Goal: Task Accomplishment & Management: Use online tool/utility

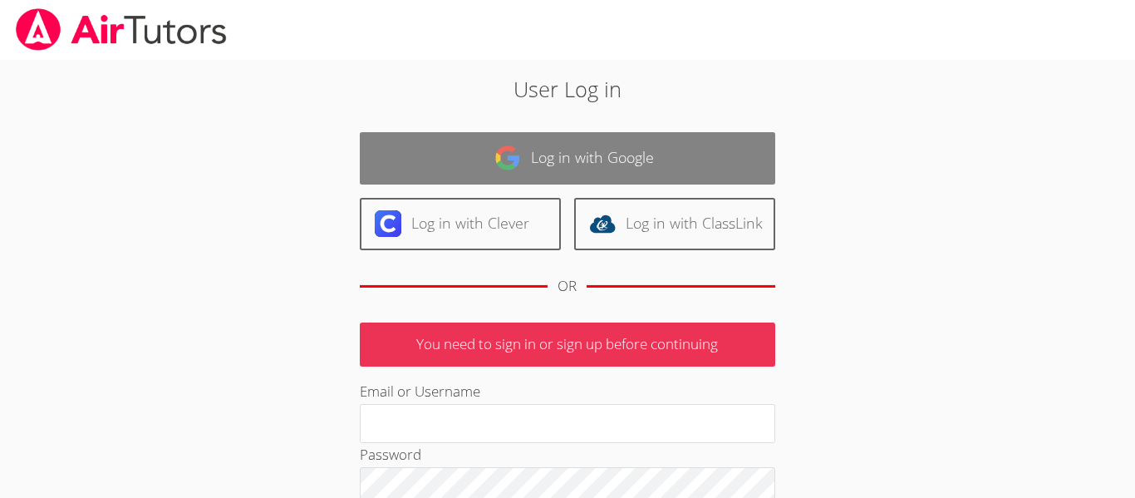
click at [512, 164] on img at bounding box center [507, 158] width 27 height 27
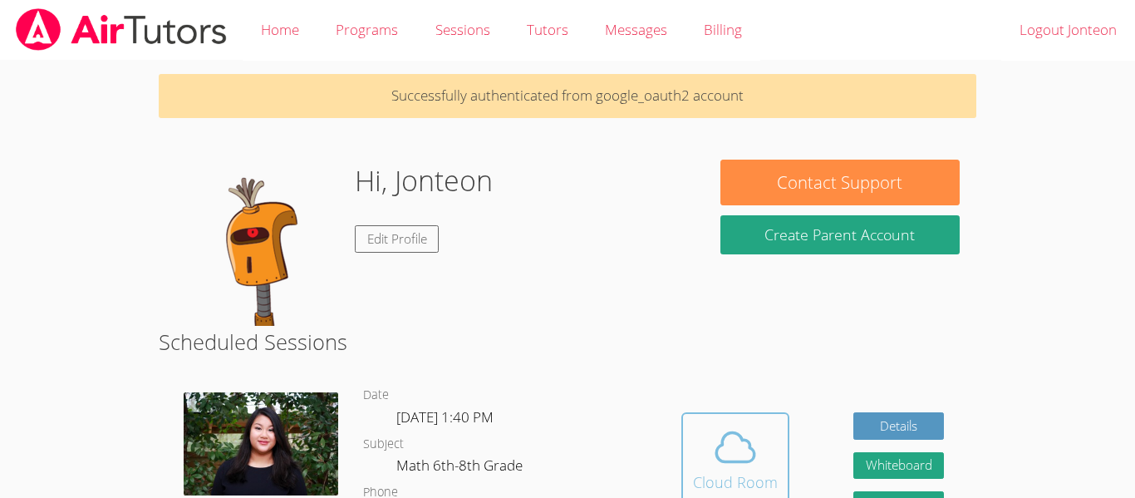
click at [715, 467] on icon at bounding box center [735, 447] width 47 height 47
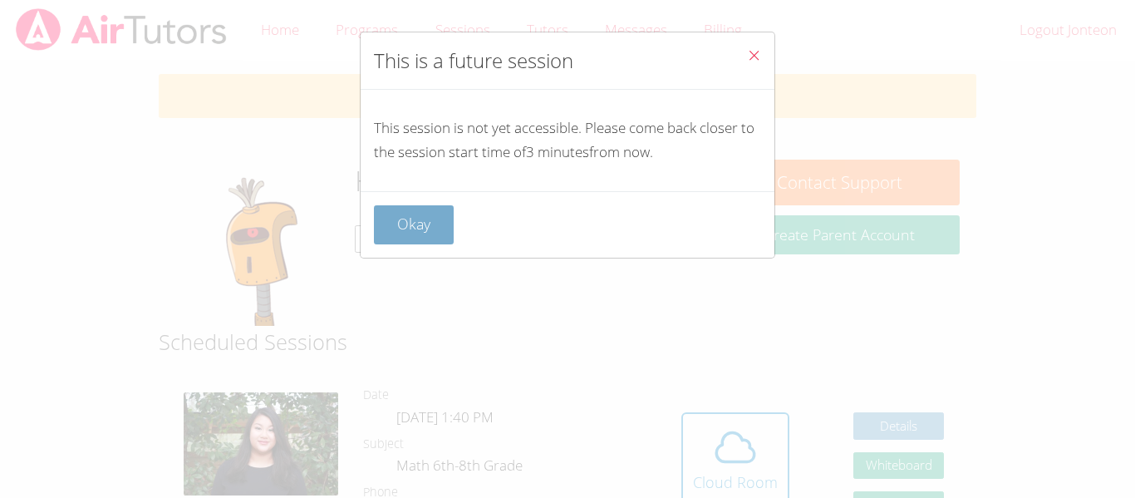
click at [449, 215] on button "Okay" at bounding box center [414, 224] width 80 height 39
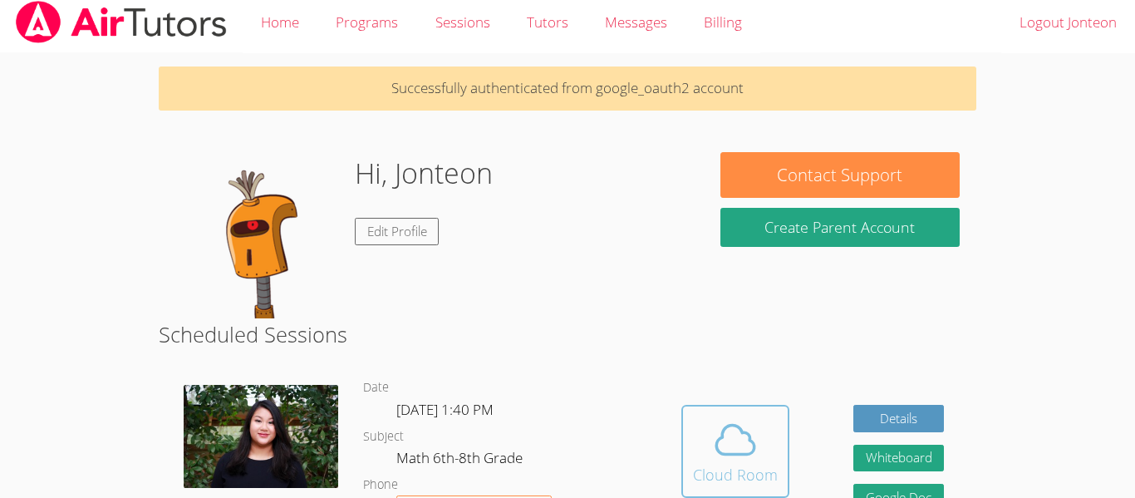
click at [714, 451] on icon at bounding box center [735, 439] width 47 height 47
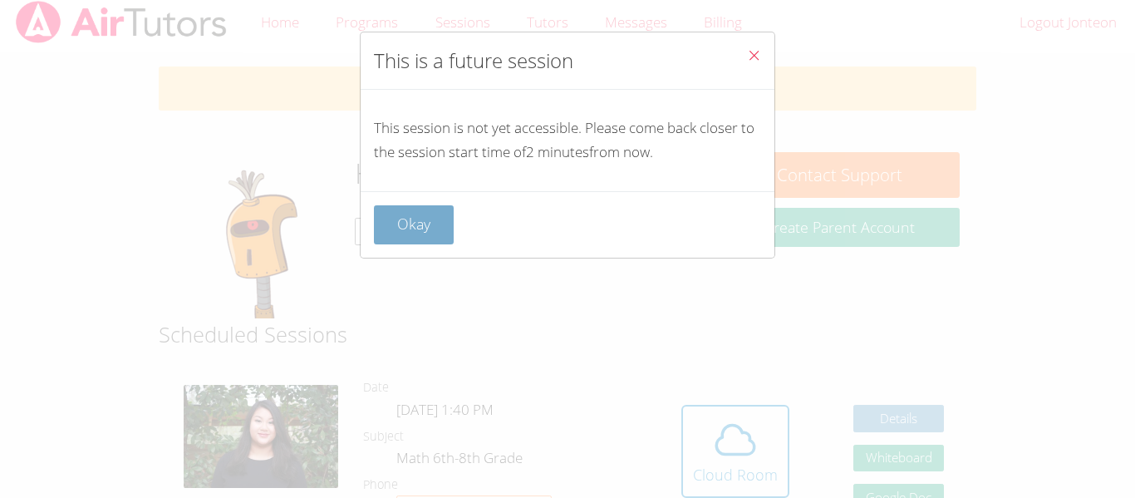
click at [414, 216] on button "Okay" at bounding box center [414, 224] width 80 height 39
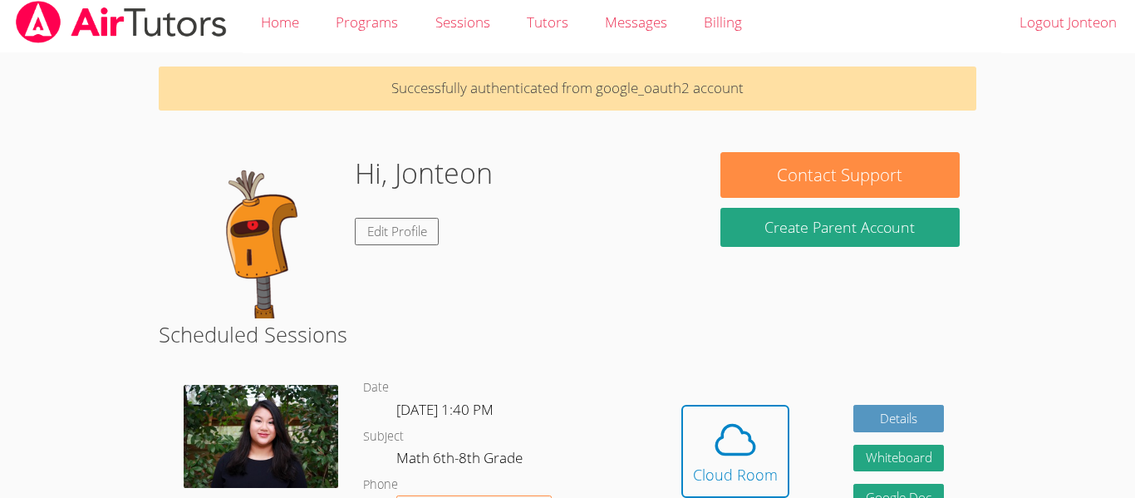
click at [311, 203] on img at bounding box center [258, 235] width 166 height 166
click at [272, 162] on img at bounding box center [258, 235] width 166 height 166
click at [699, 443] on span at bounding box center [735, 439] width 85 height 47
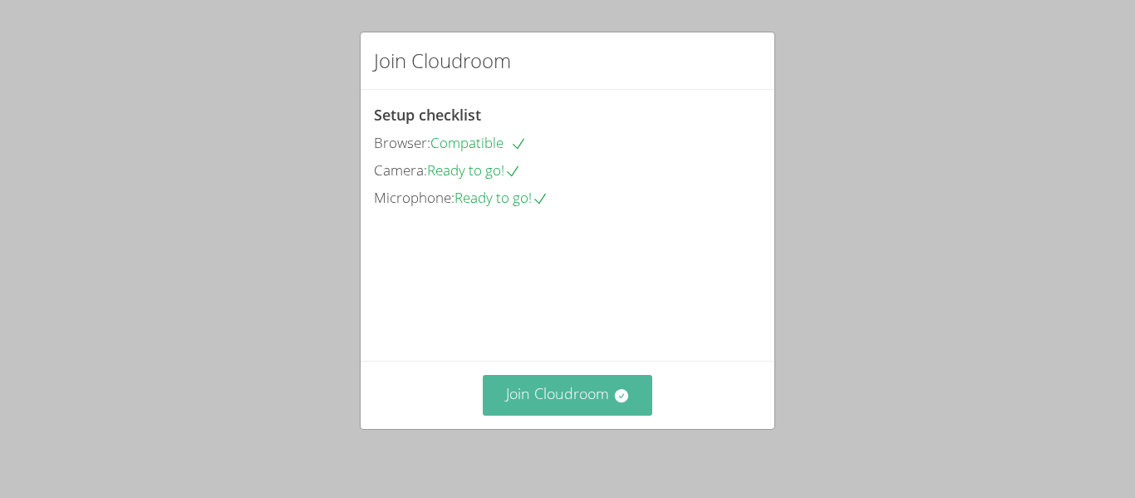
click at [570, 402] on button "Join Cloudroom" at bounding box center [568, 395] width 170 height 41
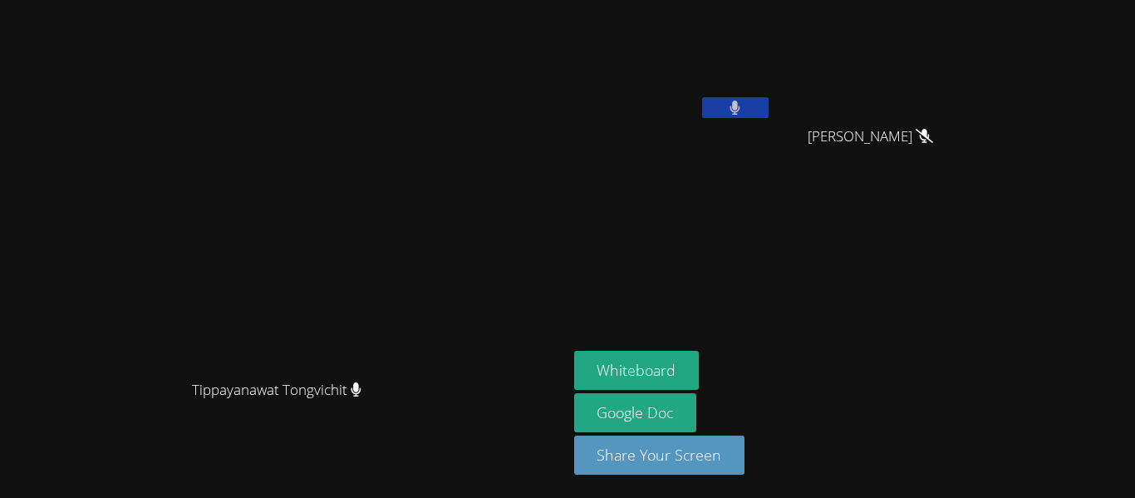
click at [768, 104] on button at bounding box center [735, 107] width 66 height 21
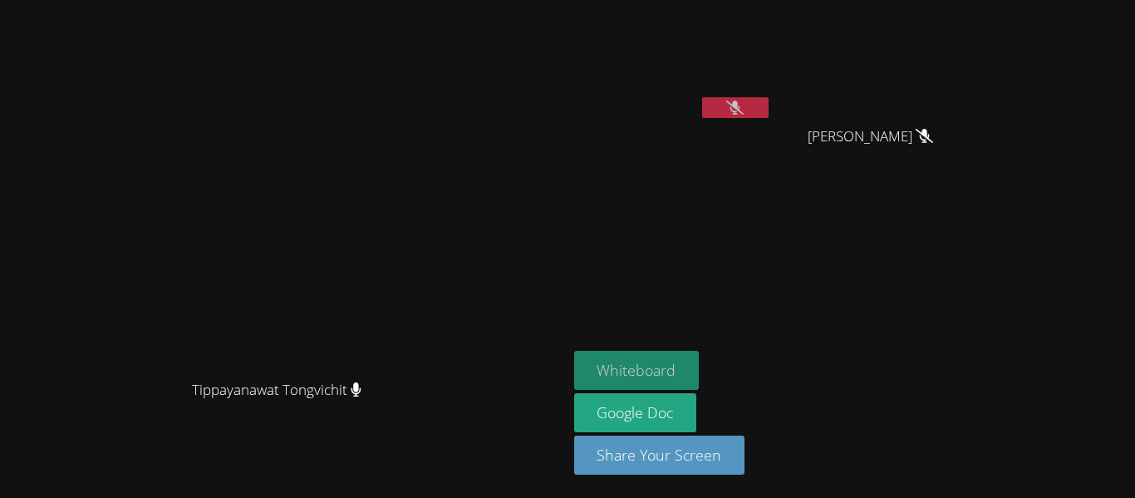
click at [699, 379] on button "Whiteboard" at bounding box center [636, 370] width 125 height 39
click at [743, 110] on icon at bounding box center [734, 108] width 17 height 14
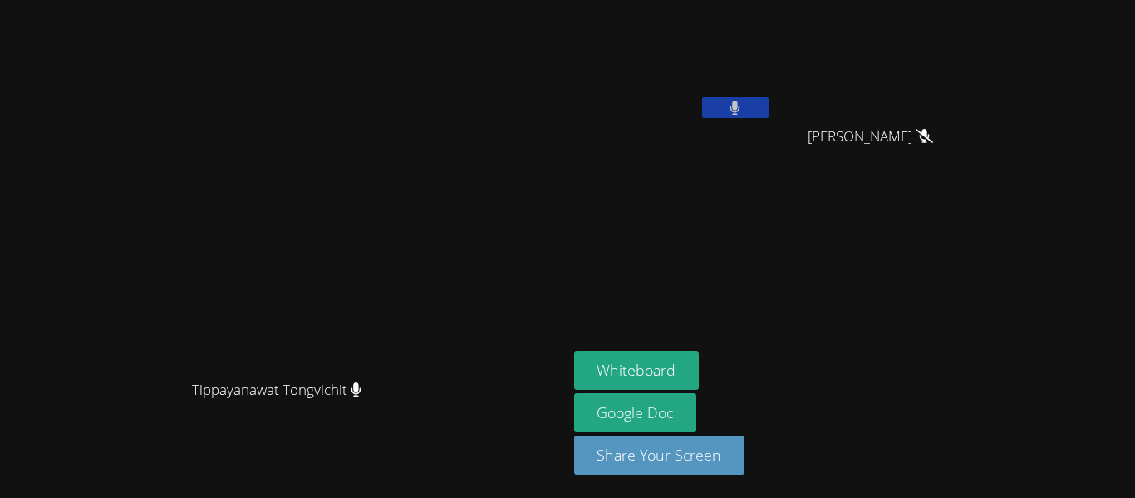
click at [768, 101] on button at bounding box center [735, 107] width 66 height 21
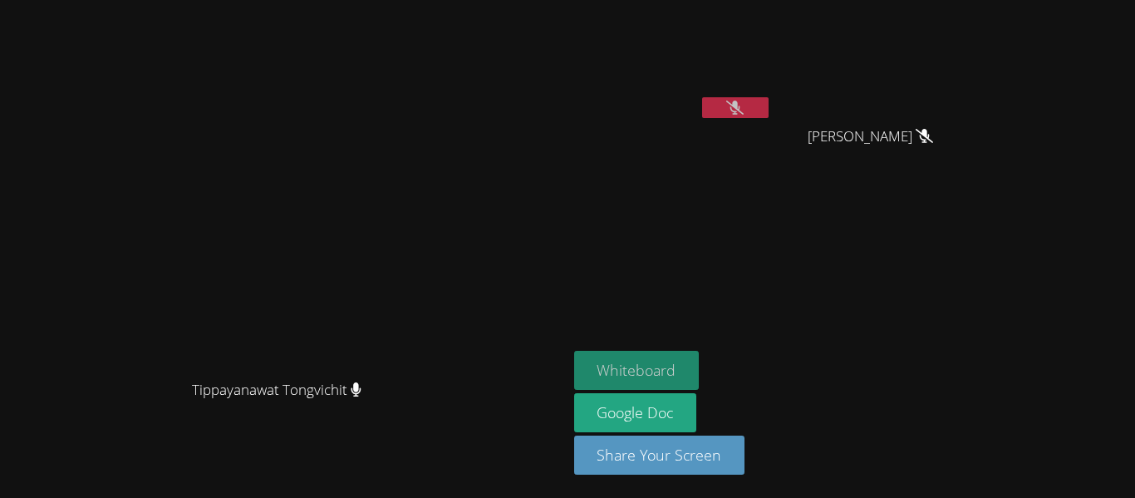
click at [699, 375] on button "Whiteboard" at bounding box center [636, 370] width 125 height 39
